Goal: Task Accomplishment & Management: Complete application form

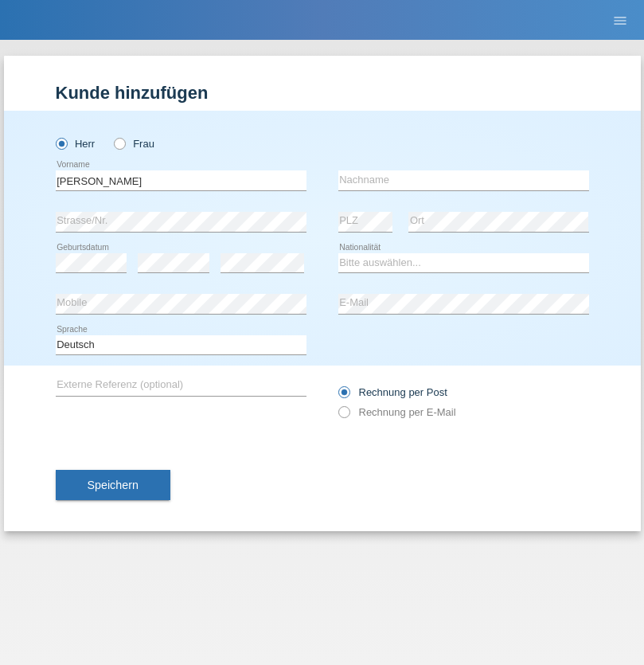
type input "Julien"
click at [464, 180] on input "text" at bounding box center [464, 180] width 251 height 20
type input "Stalder"
select select "CH"
radio input "true"
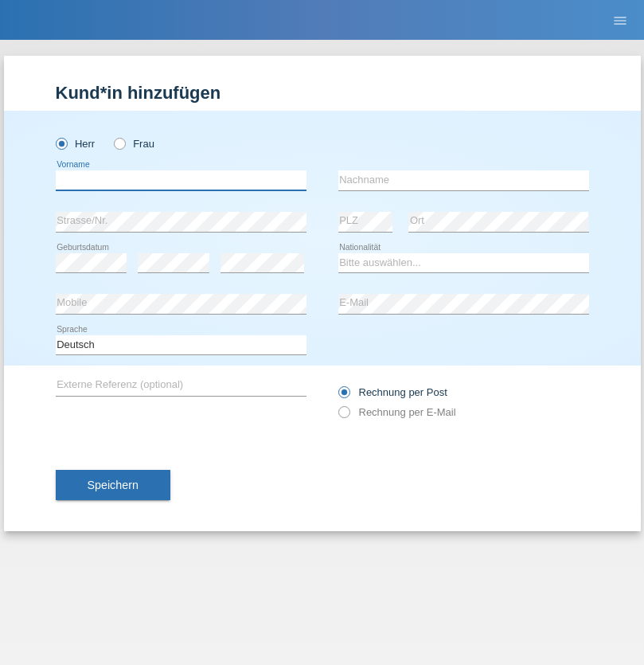
click at [181, 180] on input "text" at bounding box center [181, 180] width 251 height 20
type input "Jonathan"
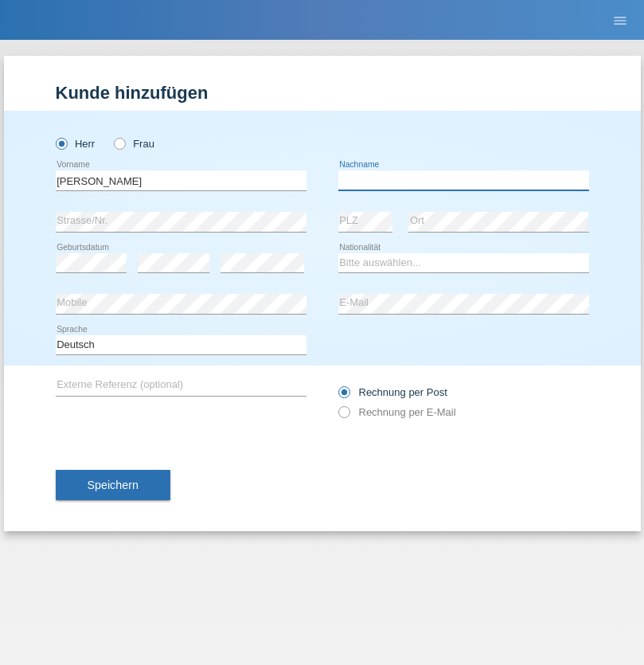
click at [464, 180] on input "text" at bounding box center [464, 180] width 251 height 20
type input "Bezzola"
select select "CH"
radio input "true"
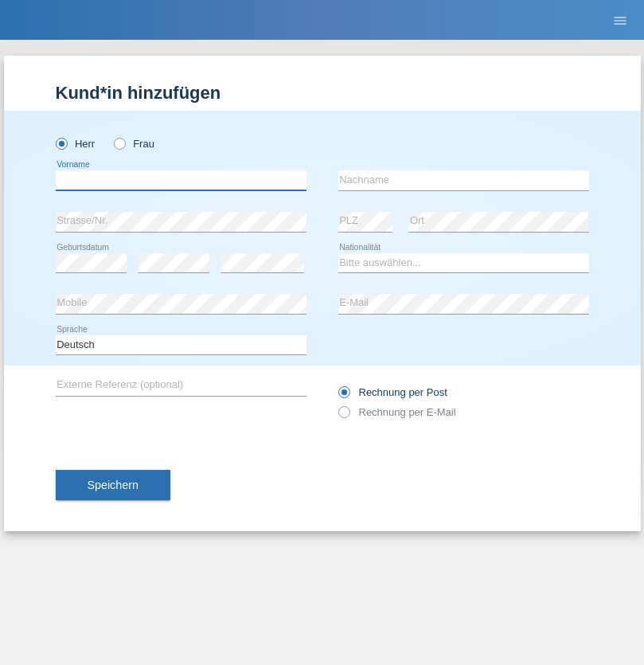
click at [181, 180] on input "text" at bounding box center [181, 180] width 251 height 20
type input "[PERSON_NAME]"
click at [464, 180] on input "text" at bounding box center [464, 180] width 251 height 20
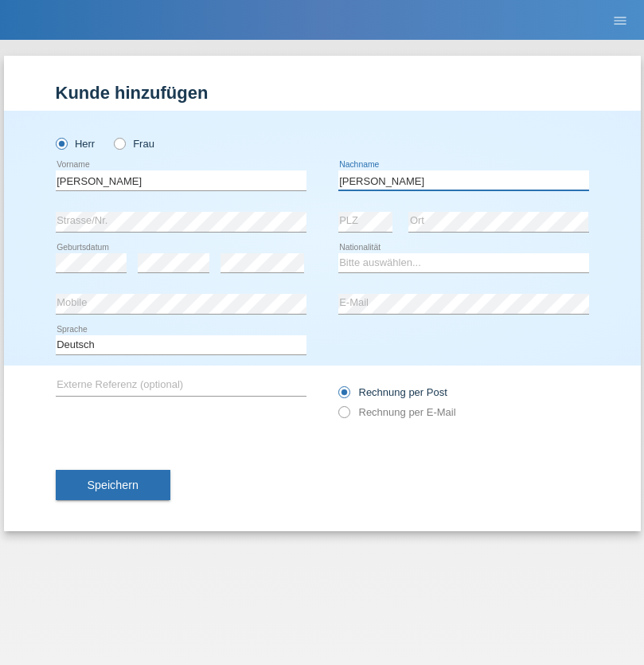
type input "[PERSON_NAME]"
select select "CH"
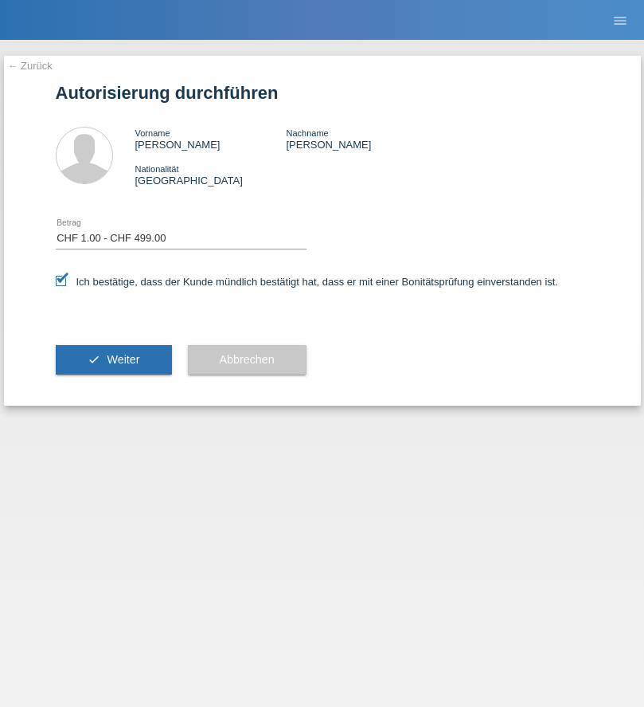
select select "1"
click at [113, 359] on span "Weiter" at bounding box center [123, 359] width 33 height 13
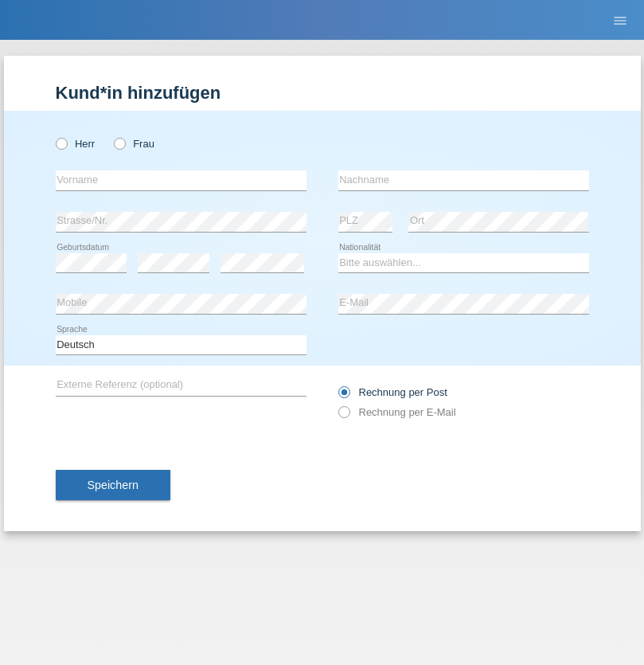
radio input "true"
click at [181, 180] on input "text" at bounding box center [181, 180] width 251 height 20
type input "Daniela"
click at [464, 180] on input "text" at bounding box center [464, 180] width 251 height 20
type input "Bozhdaraj"
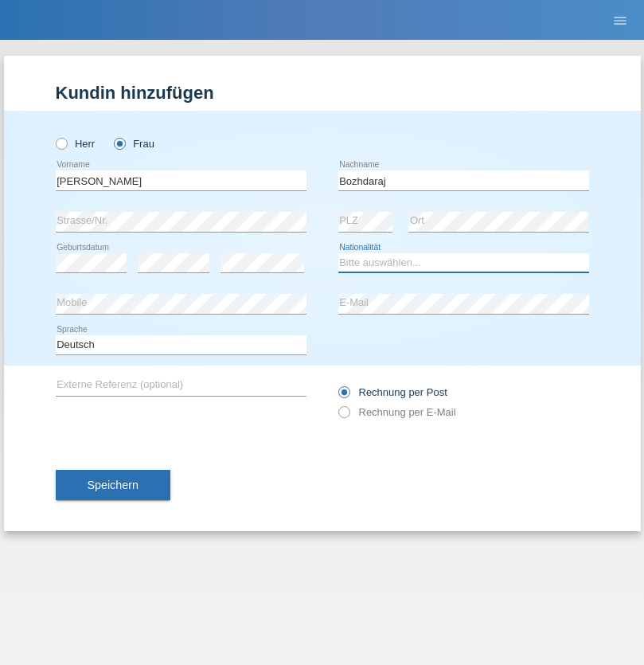
select select "CH"
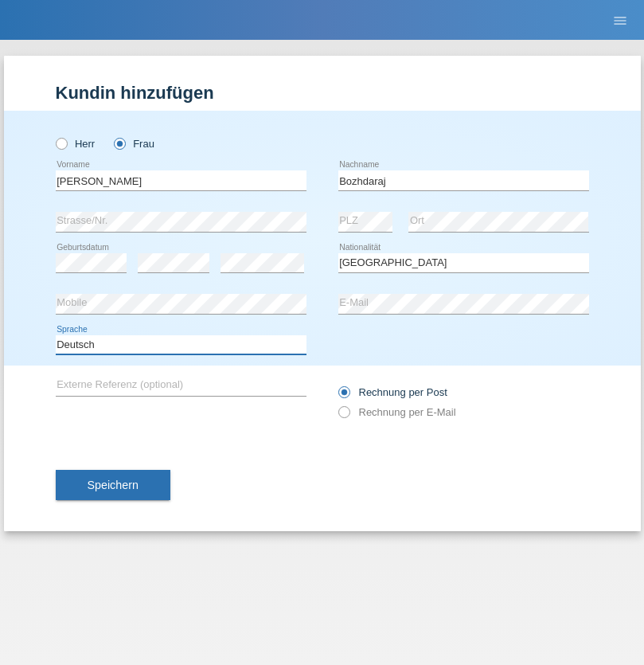
select select "en"
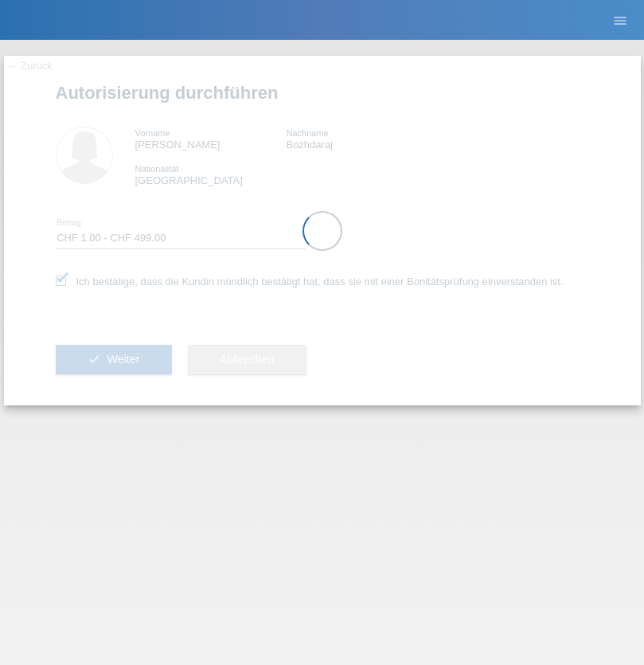
select select "1"
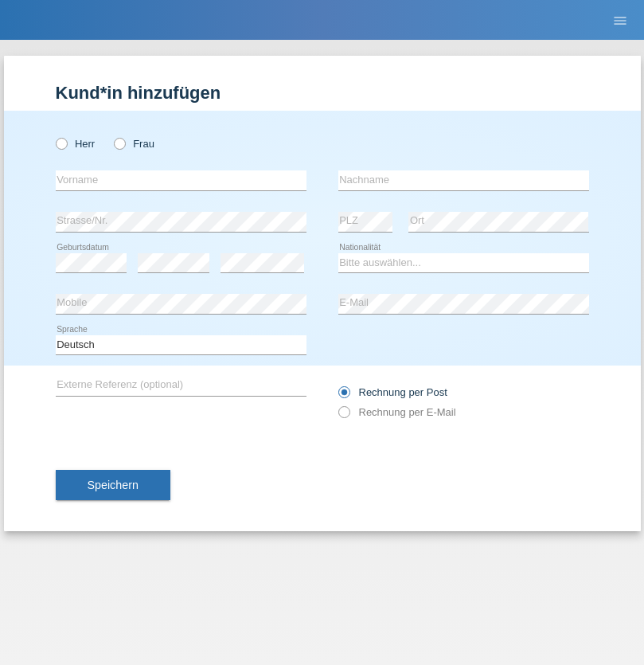
radio input "true"
click at [181, 180] on input "text" at bounding box center [181, 180] width 251 height 20
type input "Brice"
click at [464, 180] on input "text" at bounding box center [464, 180] width 251 height 20
type input "Pivot"
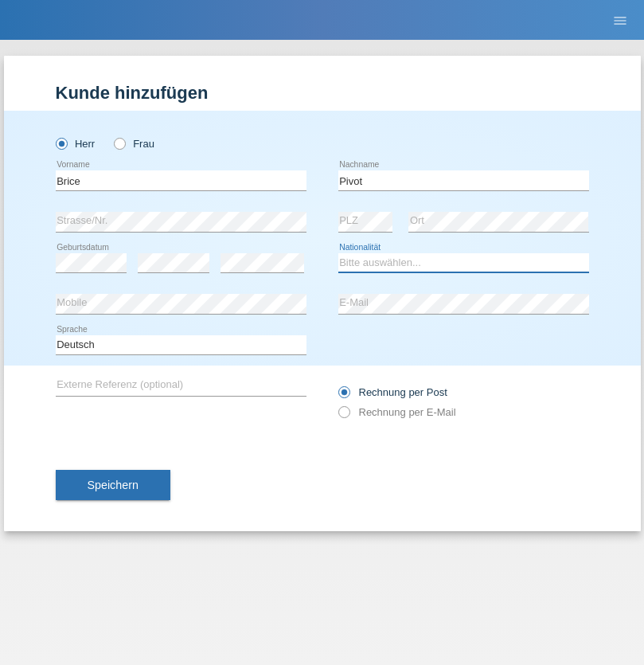
select select "CH"
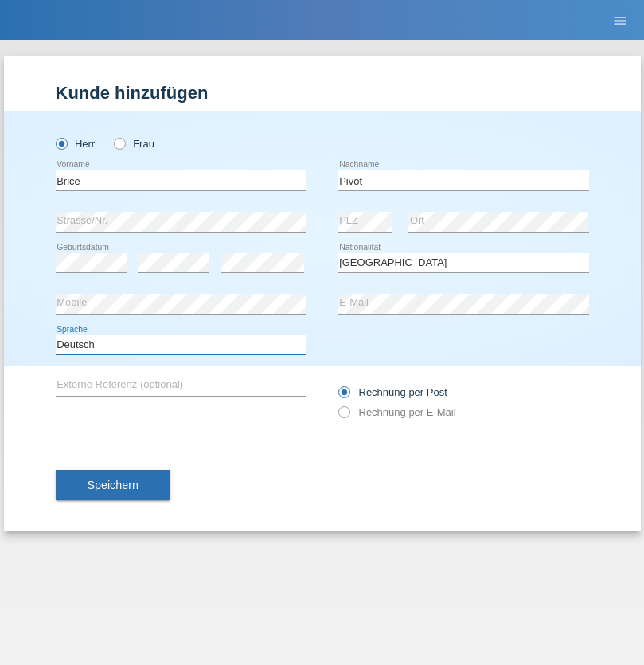
select select "en"
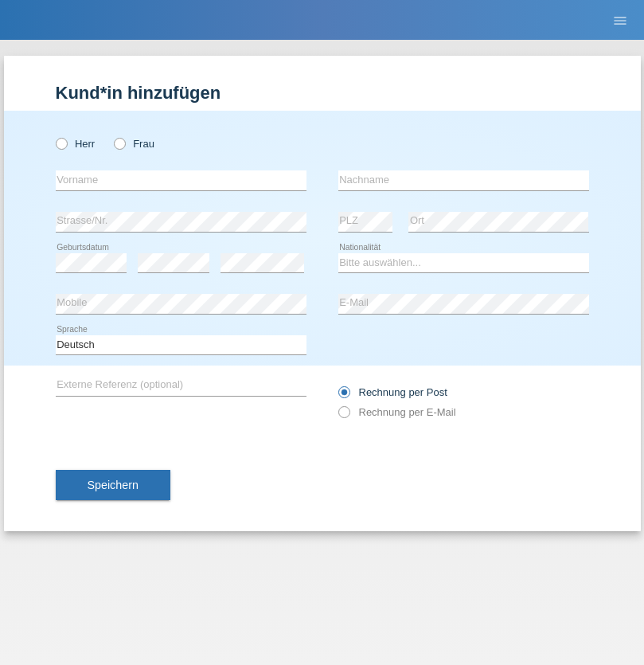
radio input "true"
click at [181, 180] on input "text" at bounding box center [181, 180] width 251 height 20
type input "Şeymanur"
click at [464, 180] on input "text" at bounding box center [464, 180] width 251 height 20
type input "Aydin"
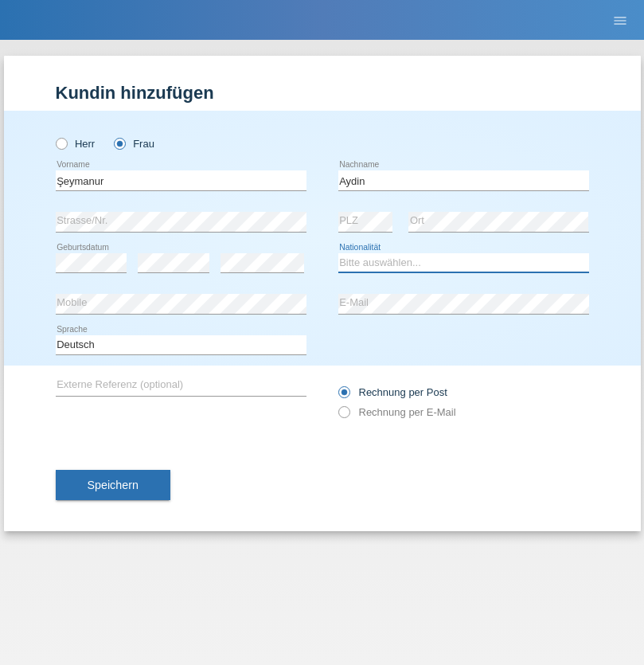
select select "TR"
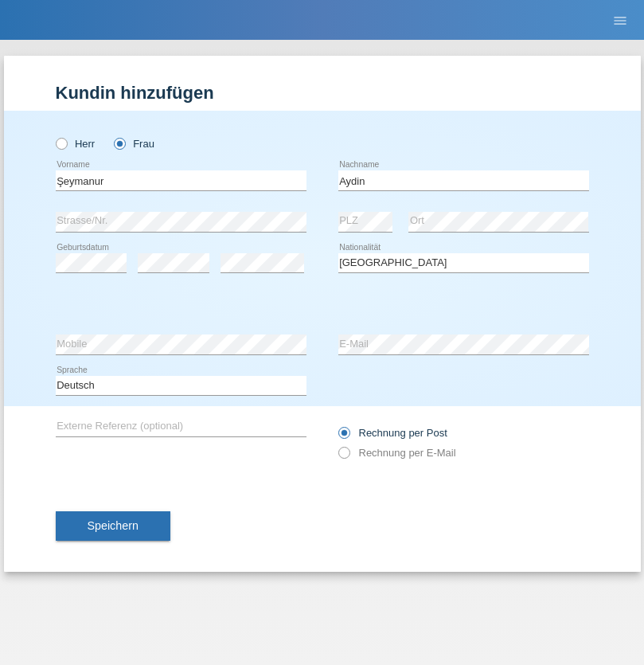
select select "C"
select select "28"
select select "10"
select select "2014"
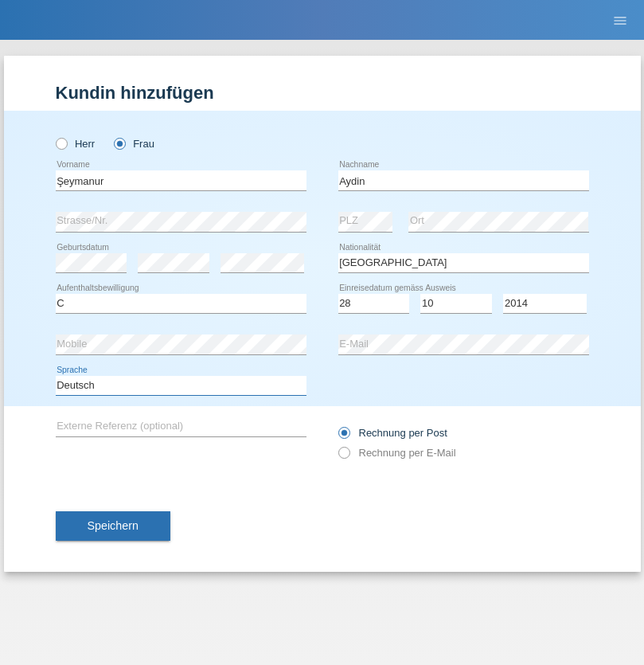
select select "en"
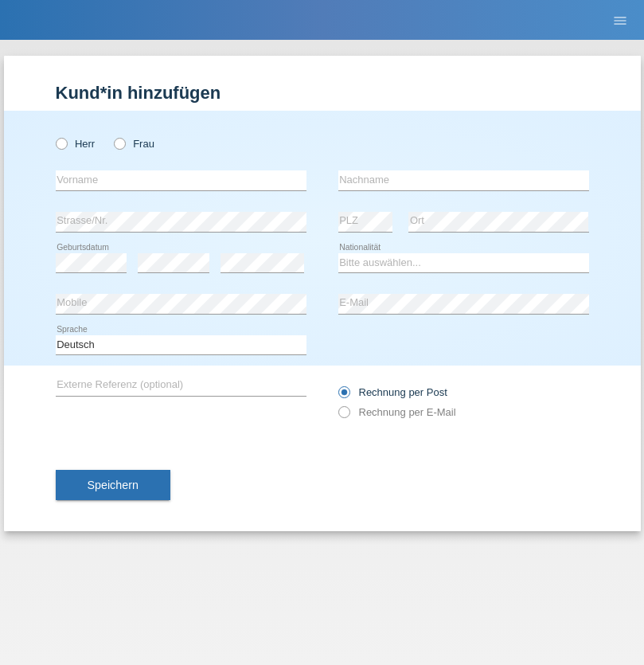
radio input "true"
click at [181, 180] on input "text" at bounding box center [181, 180] width 251 height 20
type input "[PERSON_NAME]"
click at [464, 180] on input "text" at bounding box center [464, 180] width 251 height 20
type input "Kolev"
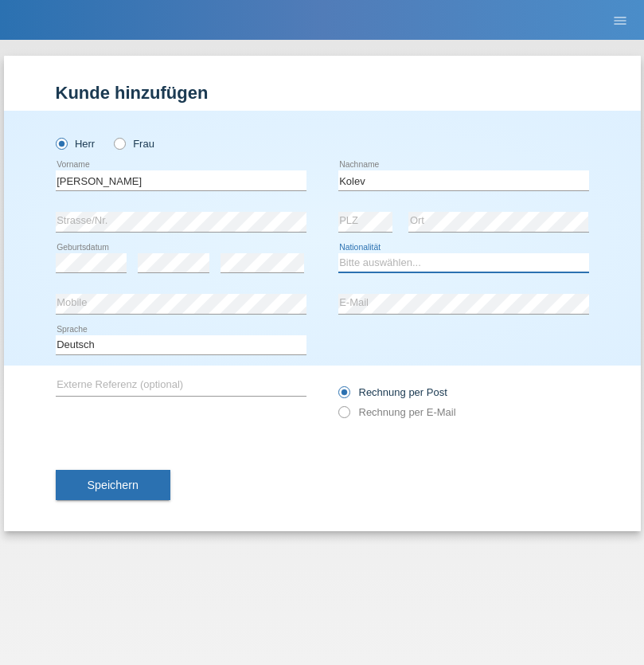
select select "MK"
select select "C"
select select "31"
select select "10"
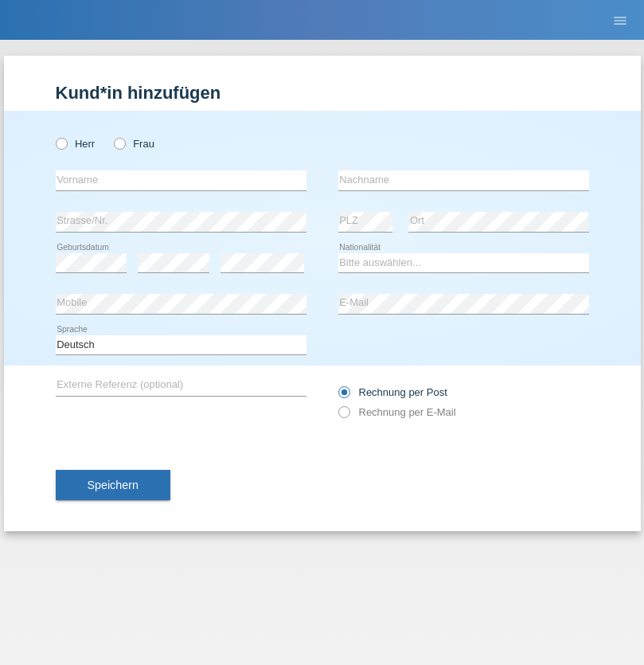
radio input "true"
click at [181, 180] on input "text" at bounding box center [181, 180] width 251 height 20
type input "[PERSON_NAME]"
click at [464, 180] on input "text" at bounding box center [464, 180] width 251 height 20
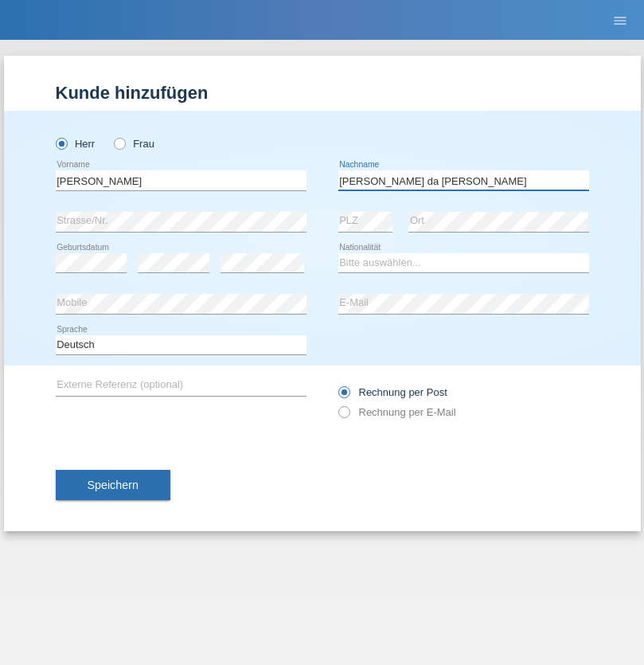
type input "[PERSON_NAME] da [PERSON_NAME]"
select select "PT"
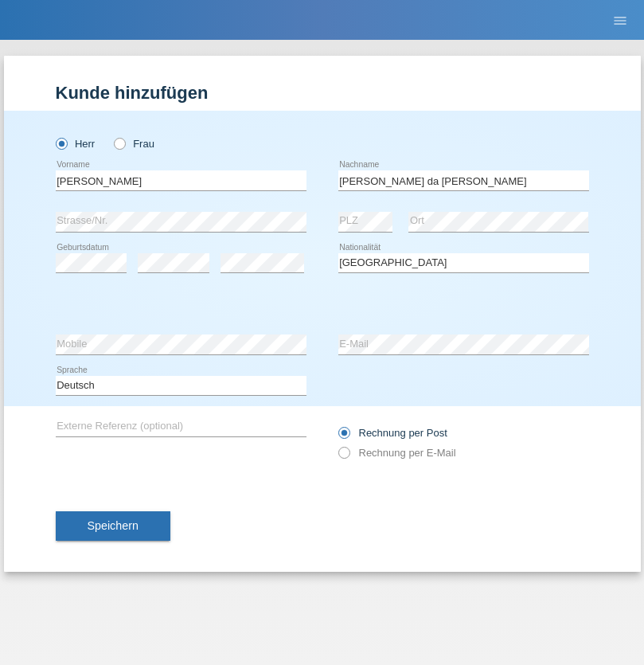
select select "C"
select select "07"
select select "04"
select select "1992"
